Goal: Use online tool/utility: Utilize a website feature to perform a specific function

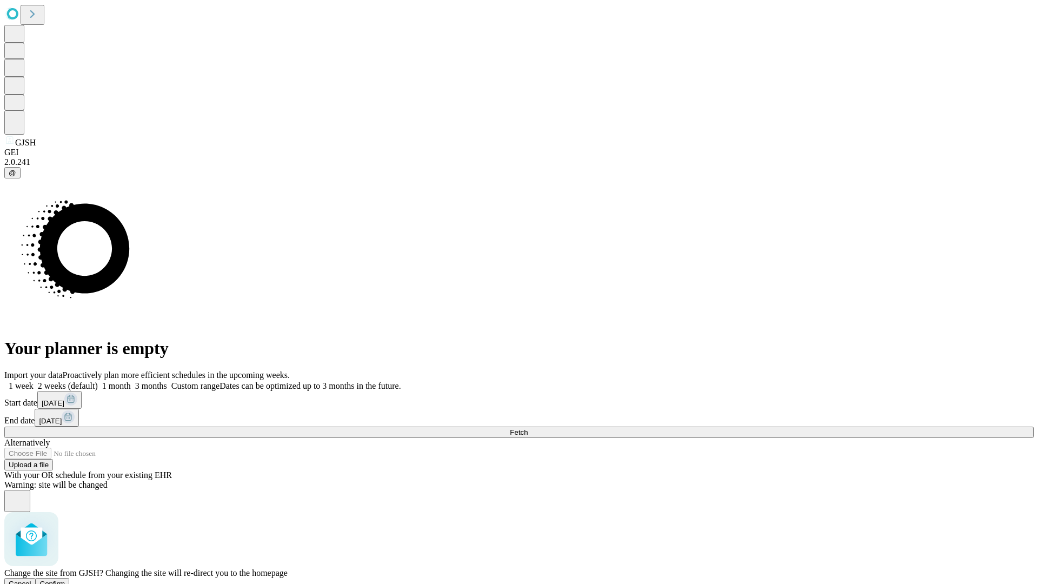
click at [65, 580] on span "Confirm" at bounding box center [52, 584] width 25 height 8
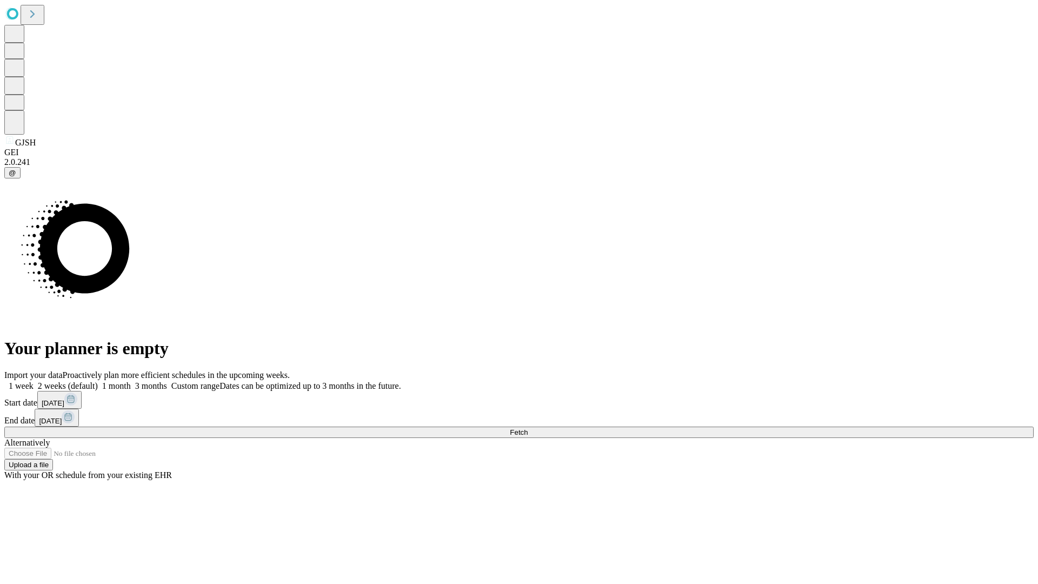
click at [98, 381] on label "2 weeks (default)" at bounding box center [66, 385] width 64 height 9
click at [528, 428] on span "Fetch" at bounding box center [519, 432] width 18 height 8
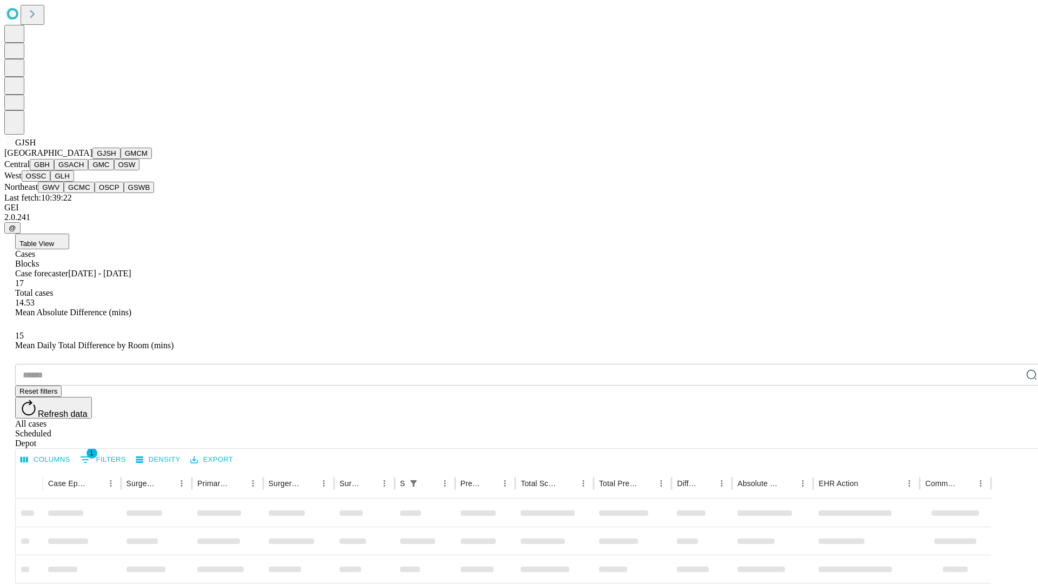
click at [121, 159] on button "GMCM" at bounding box center [136, 153] width 31 height 11
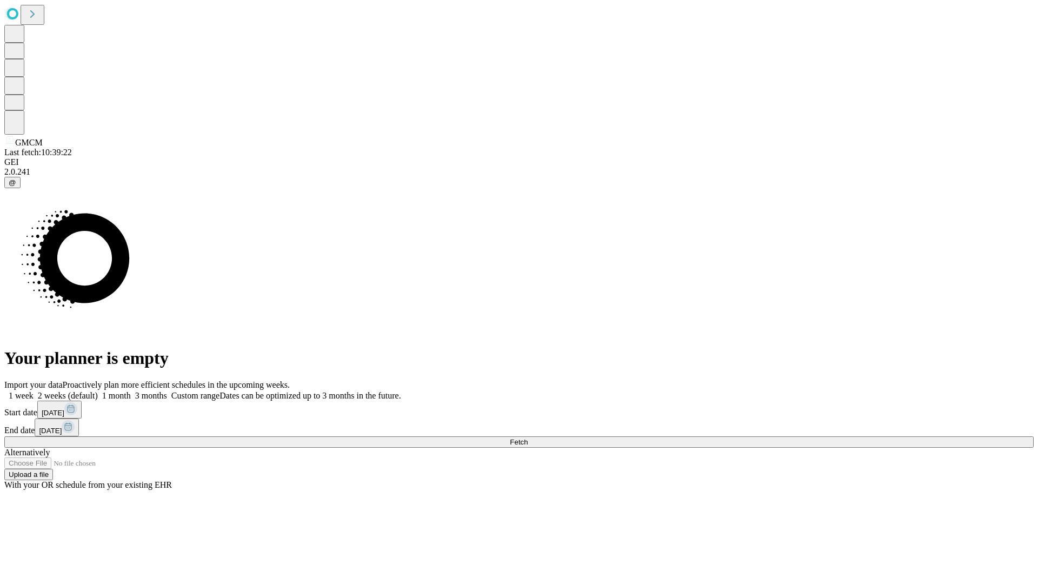
click at [98, 391] on label "2 weeks (default)" at bounding box center [66, 395] width 64 height 9
click at [528, 438] on span "Fetch" at bounding box center [519, 442] width 18 height 8
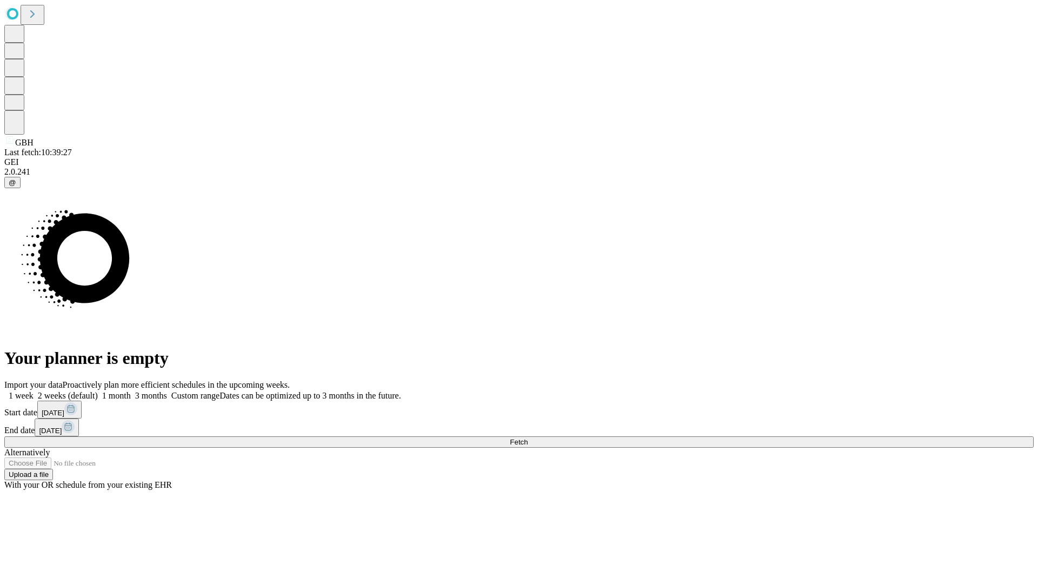
click at [98, 391] on label "2 weeks (default)" at bounding box center [66, 395] width 64 height 9
click at [528, 438] on span "Fetch" at bounding box center [519, 442] width 18 height 8
click at [98, 391] on label "2 weeks (default)" at bounding box center [66, 395] width 64 height 9
click at [528, 438] on span "Fetch" at bounding box center [519, 442] width 18 height 8
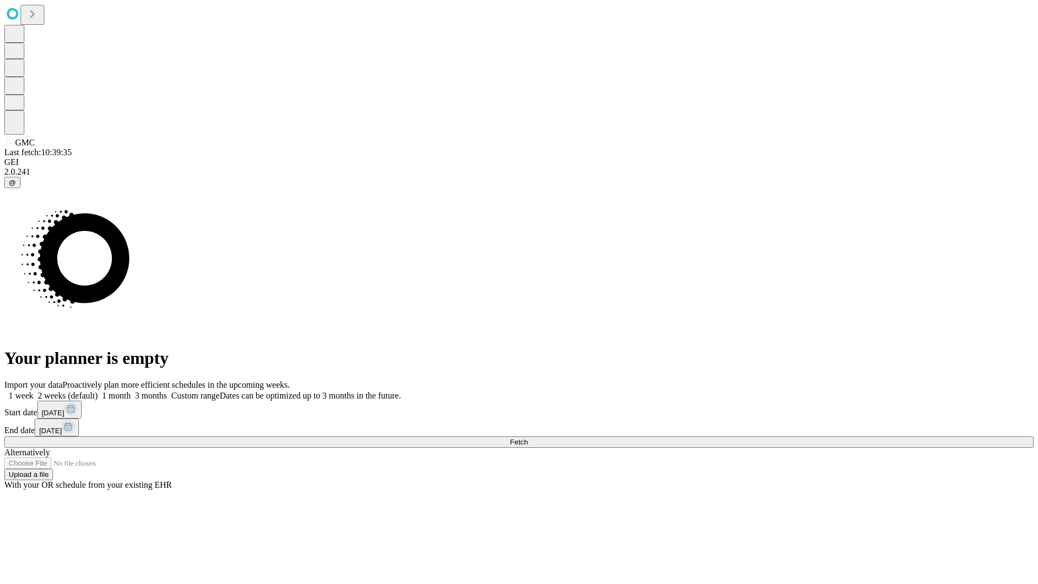
click at [98, 391] on label "2 weeks (default)" at bounding box center [66, 395] width 64 height 9
click at [528, 438] on span "Fetch" at bounding box center [519, 442] width 18 height 8
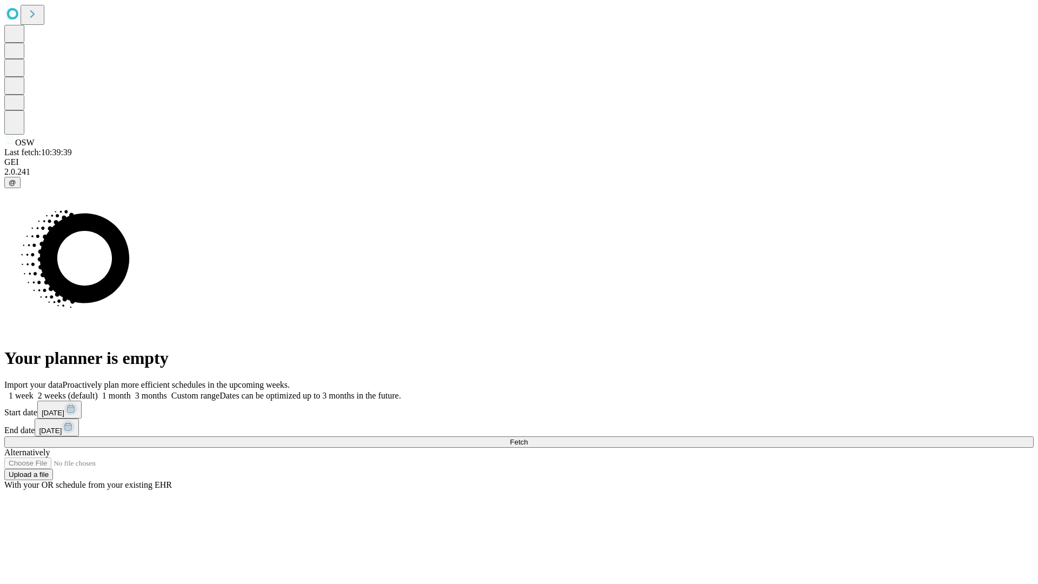
click at [98, 391] on label "2 weeks (default)" at bounding box center [66, 395] width 64 height 9
click at [528, 438] on span "Fetch" at bounding box center [519, 442] width 18 height 8
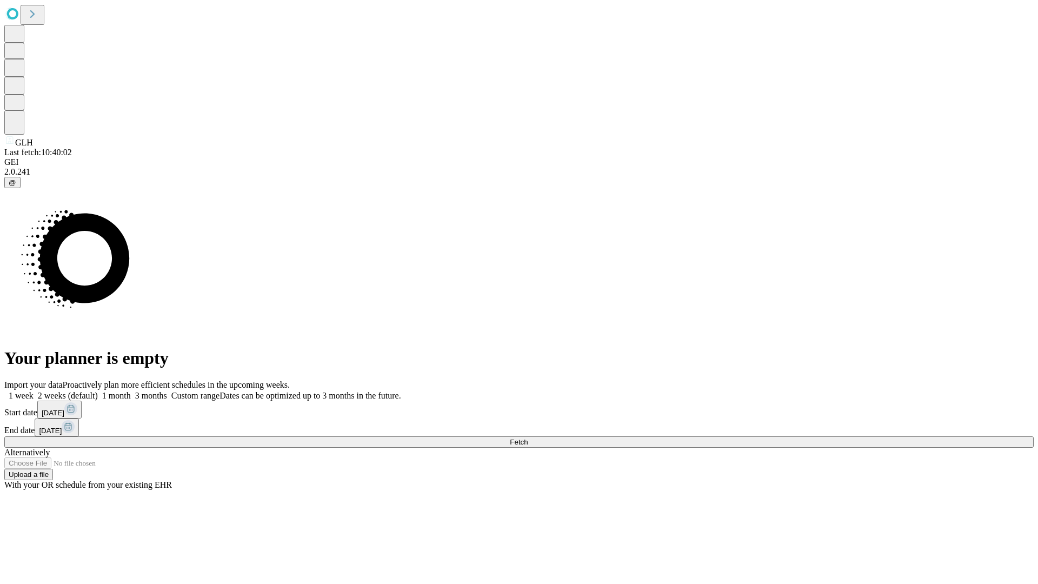
click at [98, 391] on label "2 weeks (default)" at bounding box center [66, 395] width 64 height 9
click at [528, 438] on span "Fetch" at bounding box center [519, 442] width 18 height 8
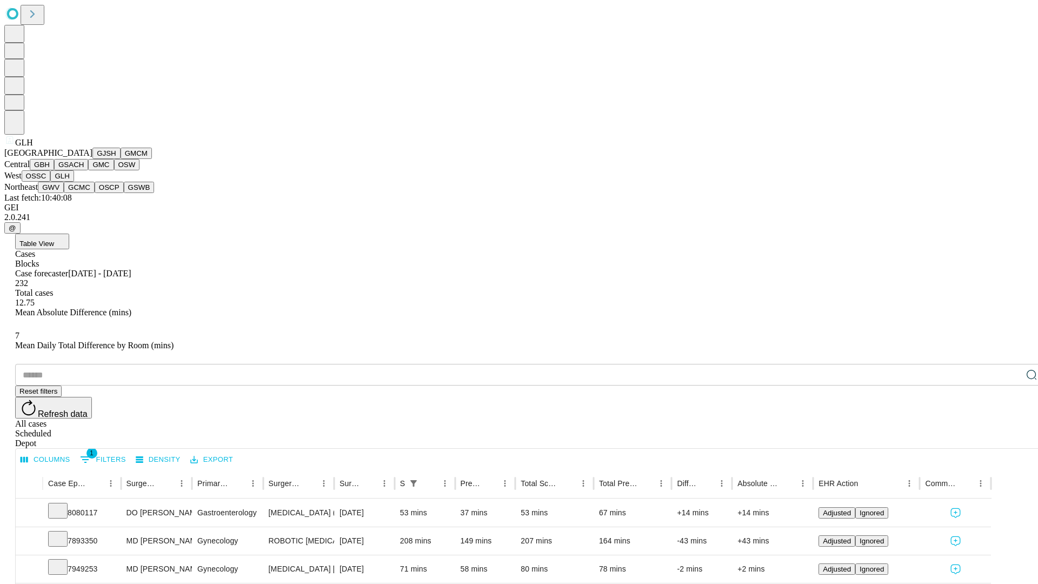
click at [64, 193] on button "GWV" at bounding box center [51, 187] width 26 height 11
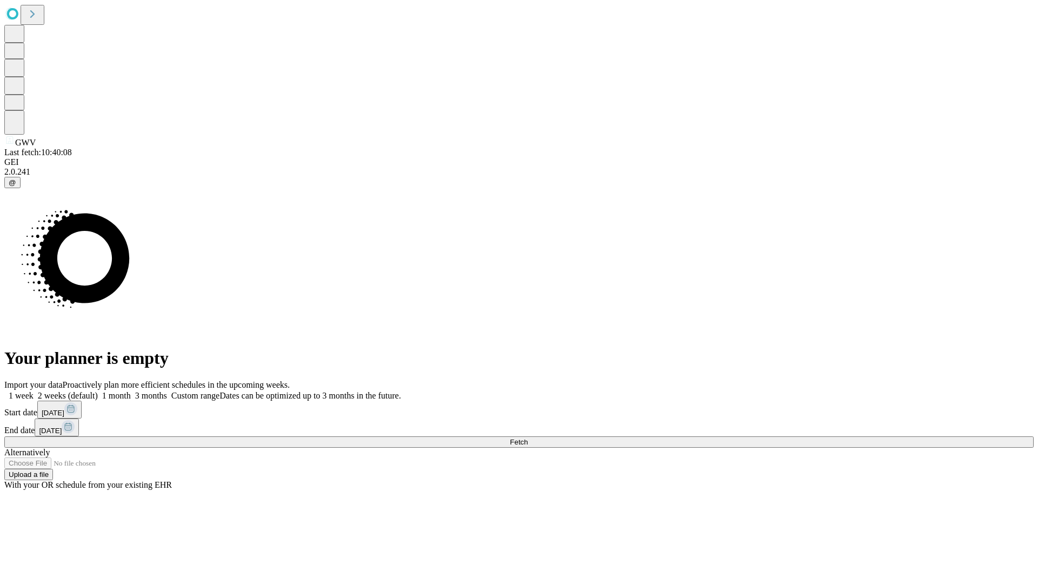
click at [98, 391] on label "2 weeks (default)" at bounding box center [66, 395] width 64 height 9
click at [528, 438] on span "Fetch" at bounding box center [519, 442] width 18 height 8
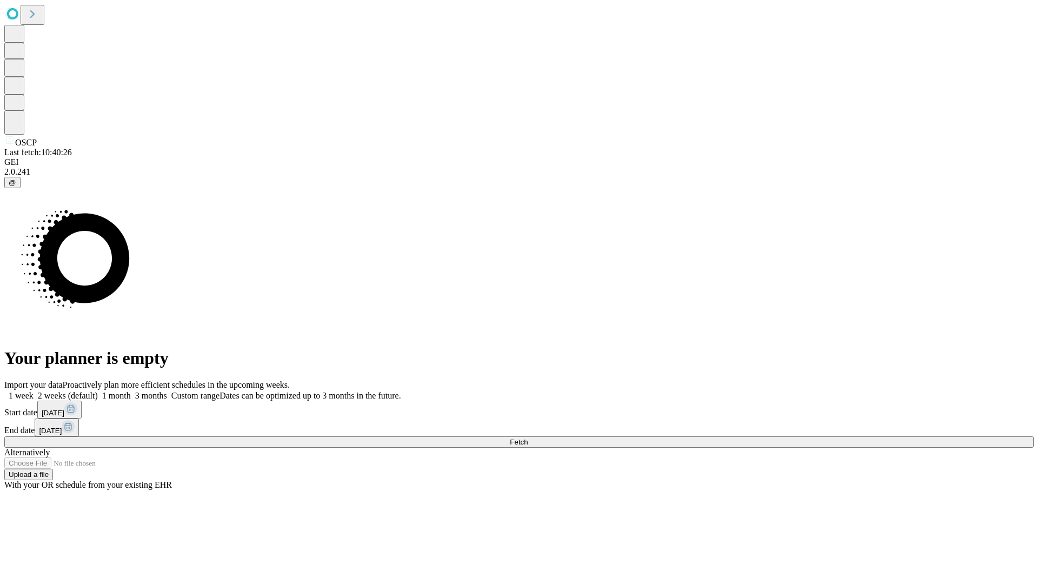
click at [98, 391] on label "2 weeks (default)" at bounding box center [66, 395] width 64 height 9
click at [528, 438] on span "Fetch" at bounding box center [519, 442] width 18 height 8
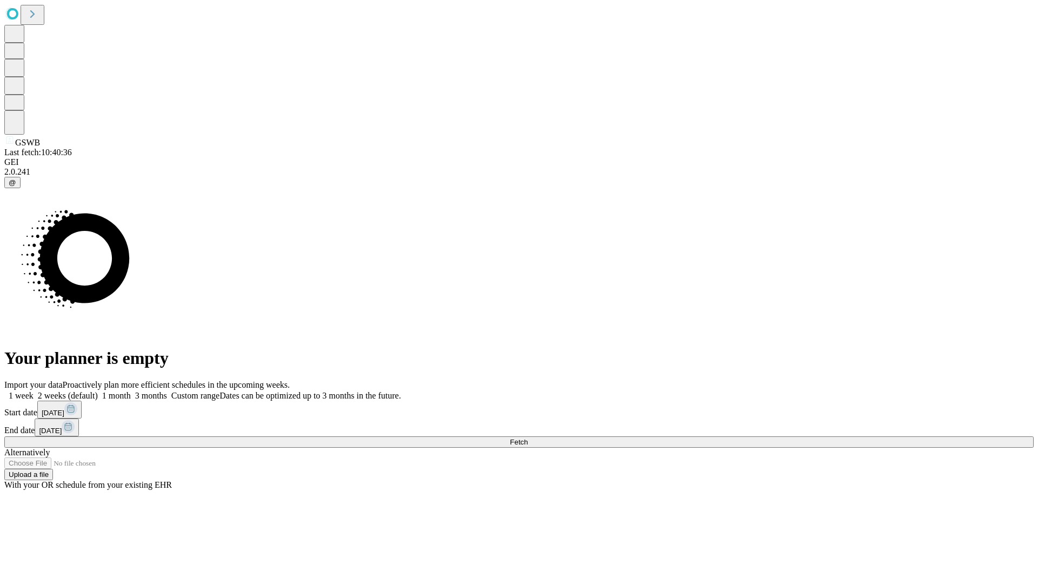
click at [98, 391] on label "2 weeks (default)" at bounding box center [66, 395] width 64 height 9
click at [528, 438] on span "Fetch" at bounding box center [519, 442] width 18 height 8
